Goal: Task Accomplishment & Management: Manage account settings

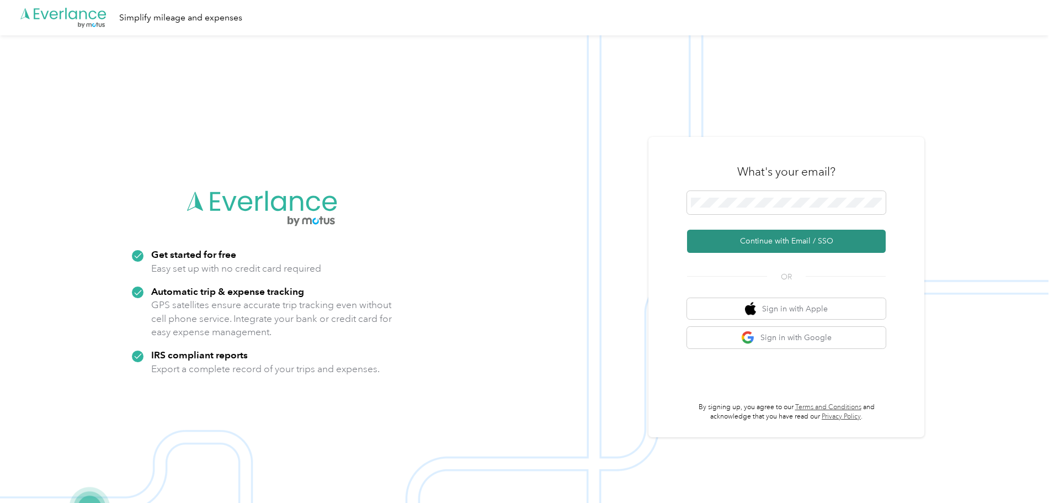
click at [806, 246] on button "Continue with Email / SSO" at bounding box center [786, 241] width 199 height 23
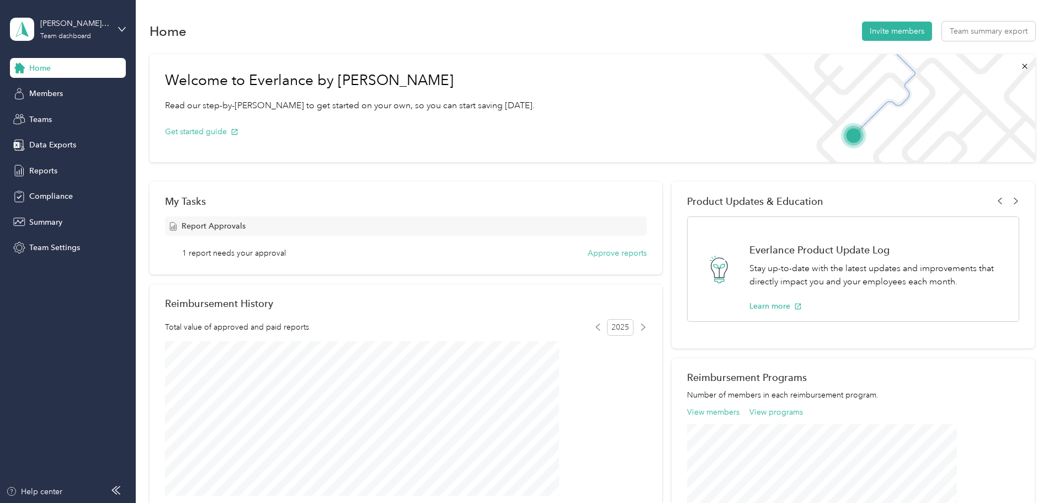
click at [286, 255] on span "1 report needs your approval" at bounding box center [234, 253] width 104 height 12
click at [591, 252] on button "Approve reports" at bounding box center [617, 253] width 59 height 12
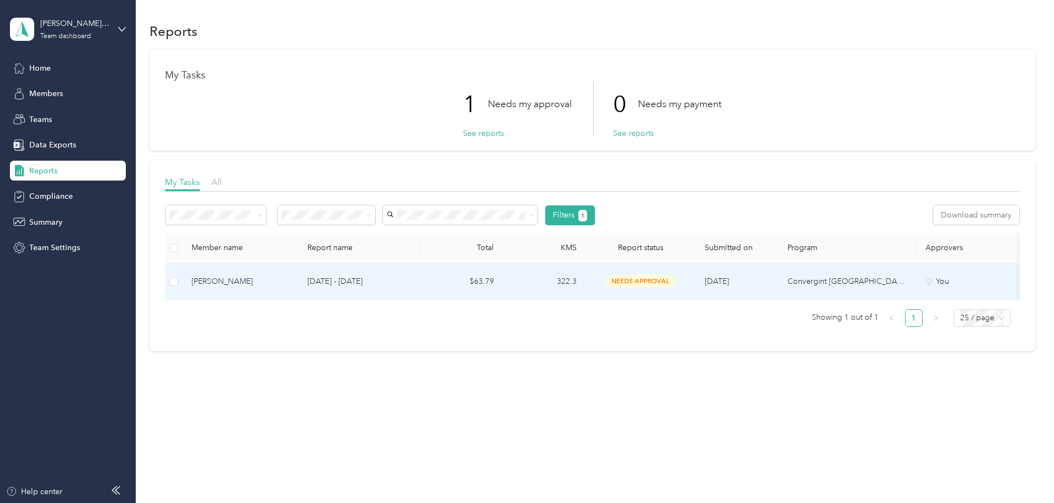
click at [183, 284] on td at bounding box center [174, 281] width 18 height 37
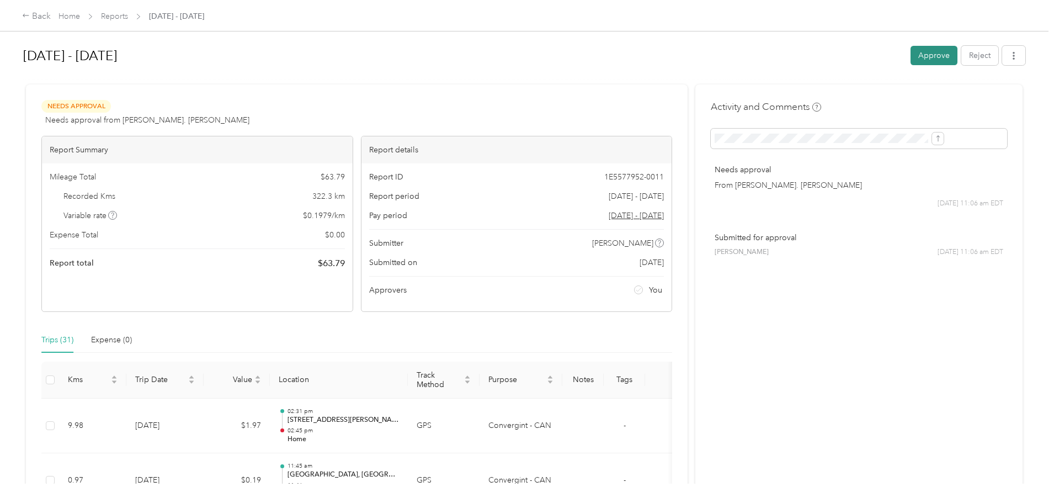
click at [910, 51] on button "Approve" at bounding box center [933, 55] width 47 height 19
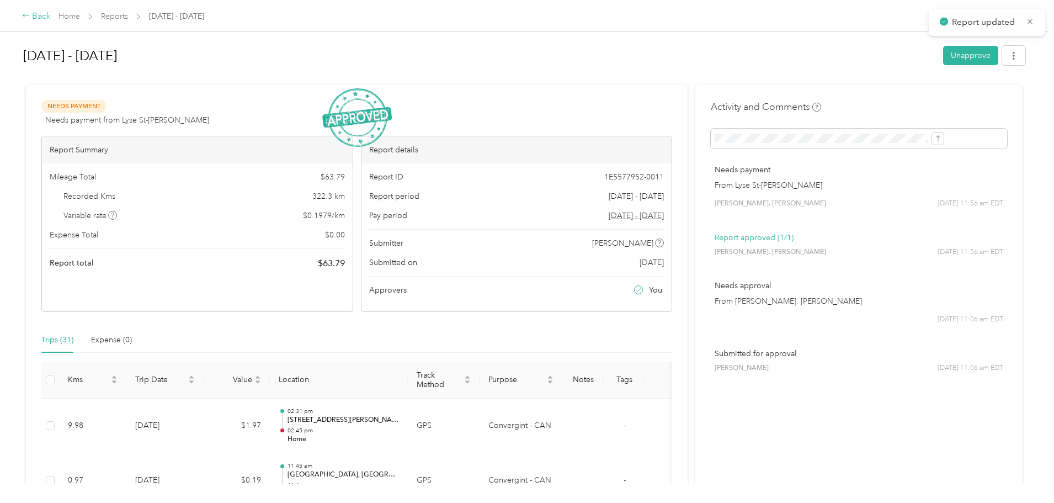
click at [51, 17] on div "Back" at bounding box center [36, 16] width 29 height 13
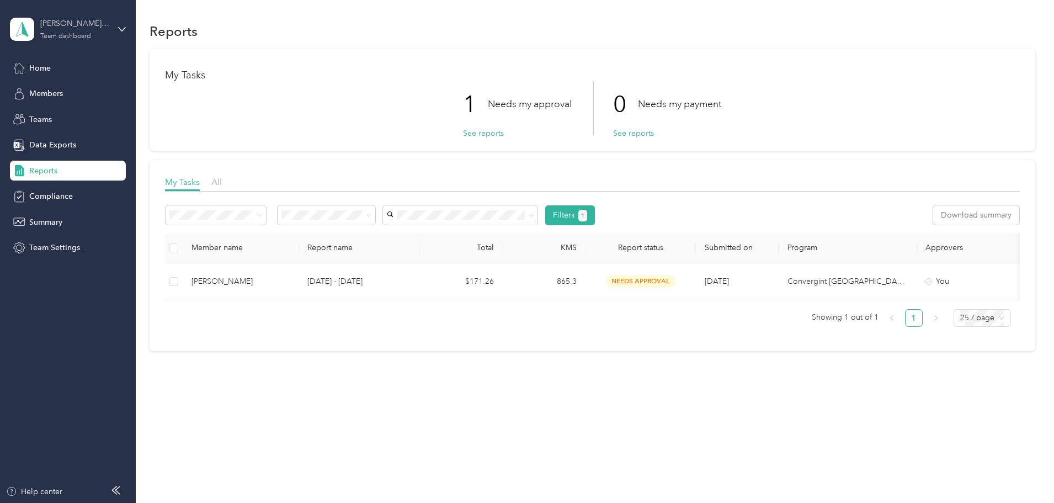
click at [66, 33] on div "Team dashboard" at bounding box center [65, 36] width 51 height 7
click at [87, 86] on div "Team dashboard" at bounding box center [189, 90] width 342 height 19
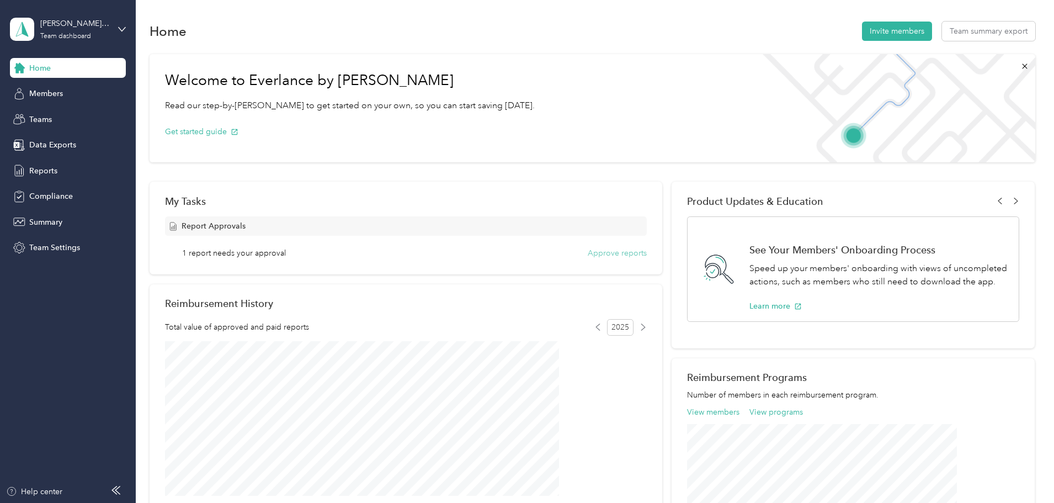
click at [589, 255] on button "Approve reports" at bounding box center [617, 253] width 59 height 12
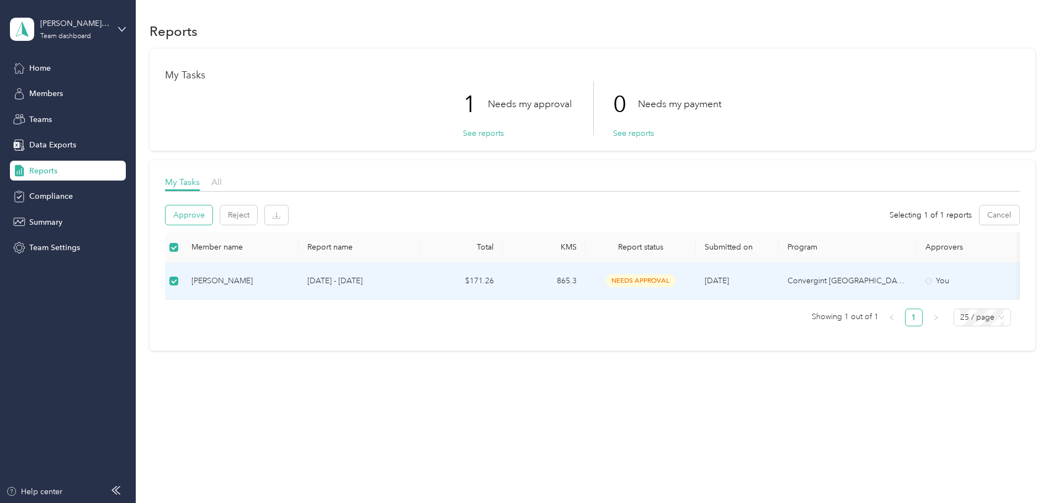
click at [212, 212] on button "Approve" at bounding box center [189, 214] width 47 height 19
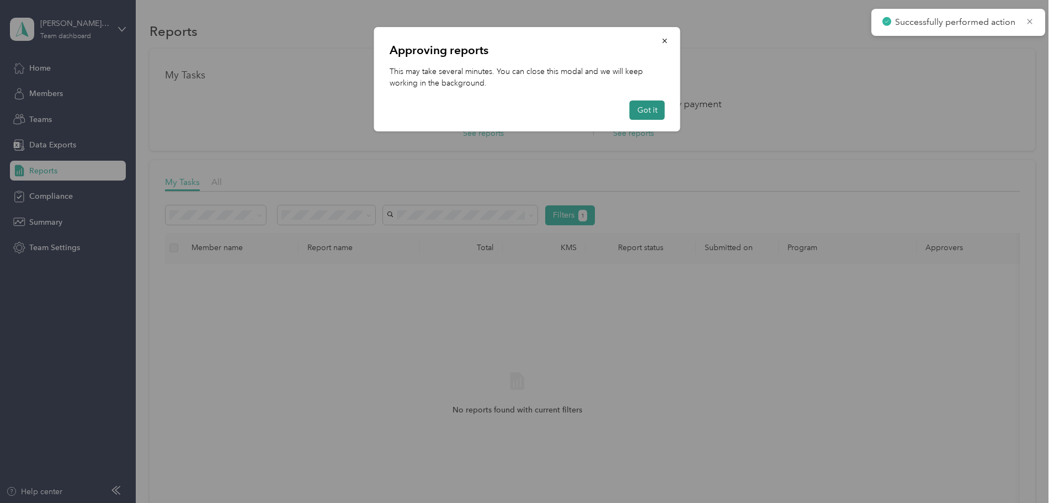
click at [643, 113] on button "Got it" at bounding box center [647, 109] width 35 height 19
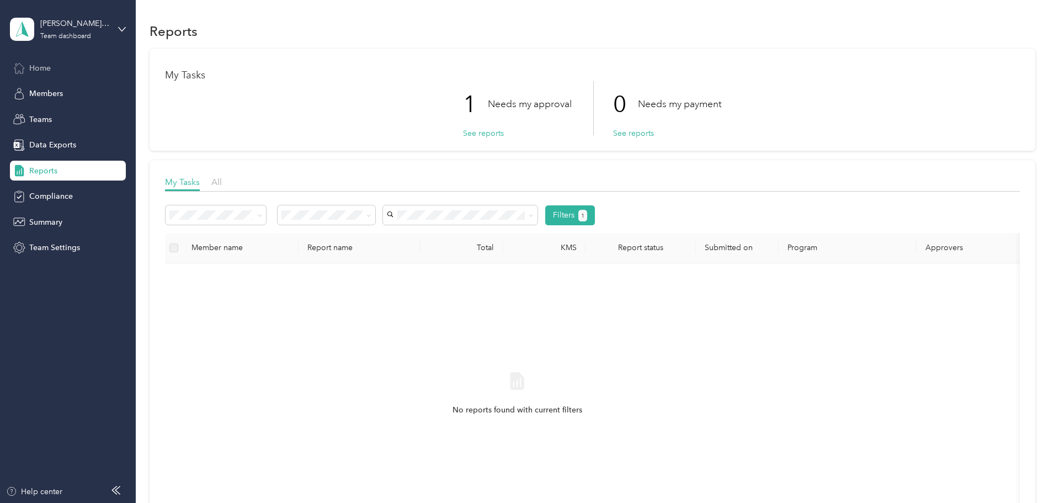
click at [46, 62] on span "Home" at bounding box center [40, 68] width 22 height 12
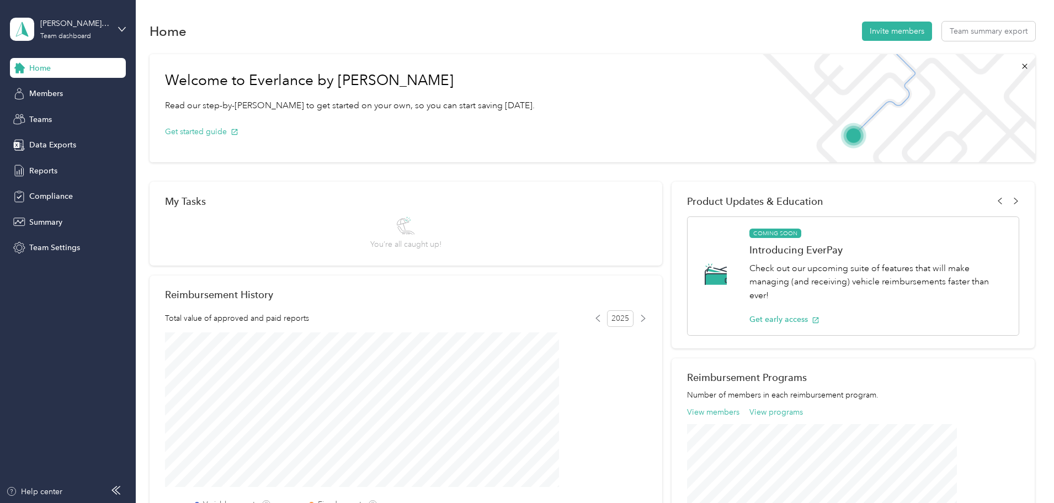
click at [52, 68] on div "Home" at bounding box center [68, 68] width 116 height 20
